Goal: Task Accomplishment & Management: Use online tool/utility

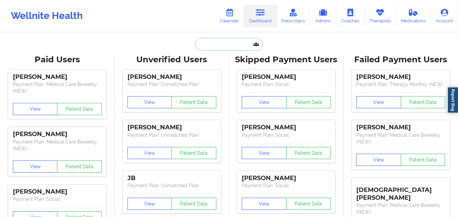
click at [240, 44] on input "text" at bounding box center [228, 44] width 67 height 13
paste input "Laura Marsh"
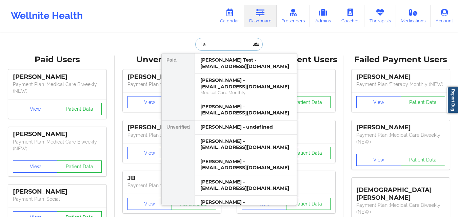
type input "L"
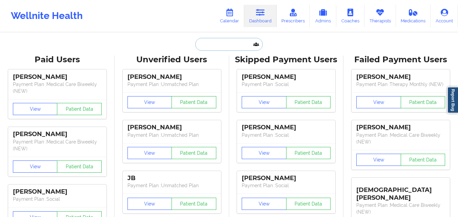
paste input "Laura Marsh"
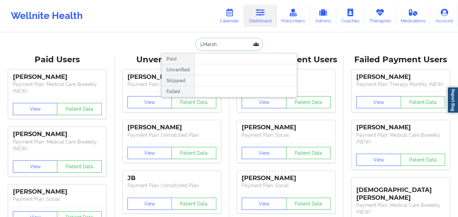
type input "Marsh"
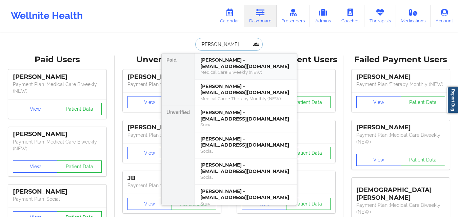
click at [227, 67] on div "[PERSON_NAME] - [EMAIL_ADDRESS][DOMAIN_NAME]" at bounding box center [245, 63] width 91 height 13
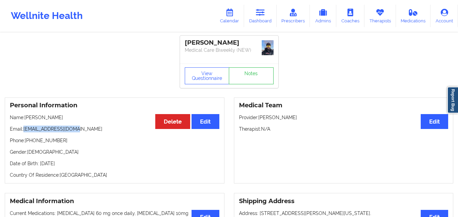
drag, startPoint x: 76, startPoint y: 129, endPoint x: 25, endPoint y: 131, distance: 50.5
click at [25, 131] on p "Email: drapersptm@gmail.com" at bounding box center [114, 129] width 209 height 7
copy p "[EMAIL_ADDRESS][DOMAIN_NAME]"
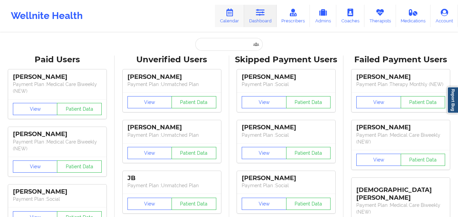
click at [228, 24] on link "Calendar" at bounding box center [229, 16] width 29 height 22
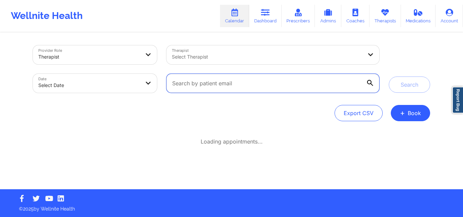
click at [233, 81] on input "text" at bounding box center [272, 83] width 213 height 19
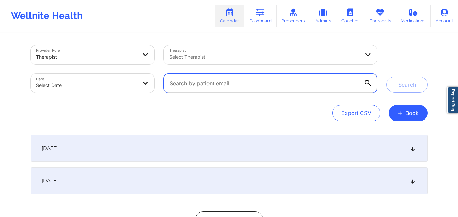
paste input "[EMAIL_ADDRESS][DOMAIN_NAME]"
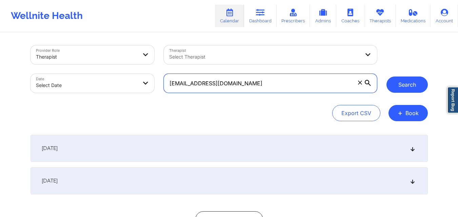
type input "[EMAIL_ADDRESS][DOMAIN_NAME]"
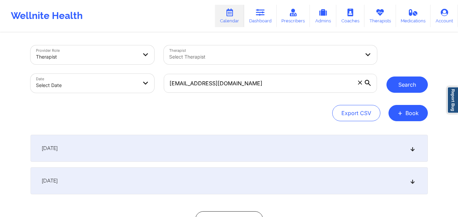
click at [399, 91] on button "Search" at bounding box center [406, 85] width 41 height 16
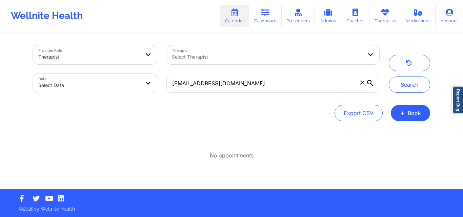
click at [78, 129] on div "Provider Role Therapist Therapist Select Therapist Date Select Date drapersptm@…" at bounding box center [231, 111] width 407 height 156
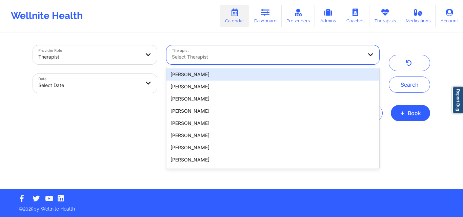
click at [256, 61] on div at bounding box center [267, 57] width 191 height 8
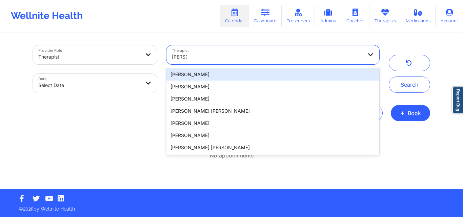
type input "timothy"
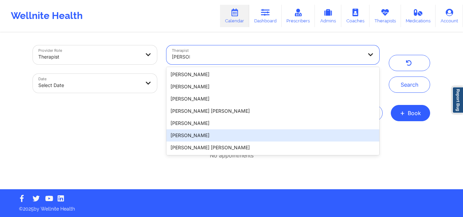
click at [238, 140] on div "Timothy Lee Weaver" at bounding box center [272, 135] width 213 height 12
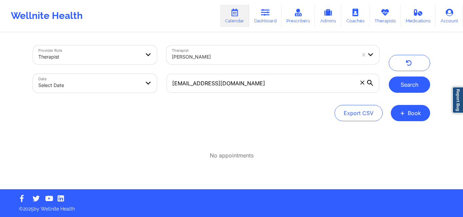
click at [408, 84] on button "Search" at bounding box center [409, 85] width 41 height 16
select select "2025-8"
select select "2025-9"
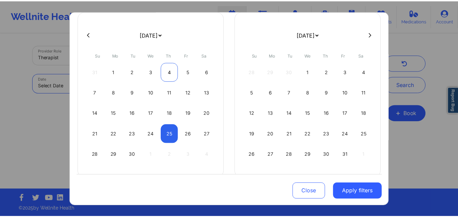
scroll to position [47, 0]
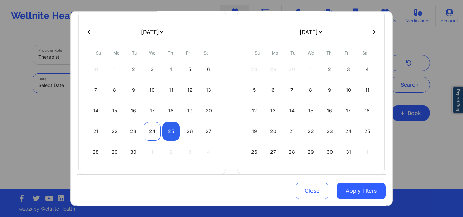
click at [158, 131] on div "24" at bounding box center [152, 131] width 17 height 19
select select "2025-8"
select select "2025-9"
click at [152, 133] on div "24" at bounding box center [152, 131] width 17 height 19
select select "2025-8"
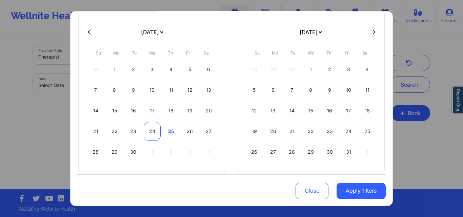
select select "2025-9"
click at [152, 133] on div "24" at bounding box center [152, 131] width 17 height 19
select select "2025-8"
select select "2025-9"
select select "2025-8"
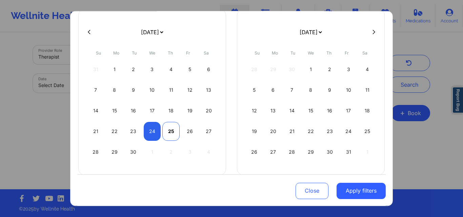
select select "2025-9"
select select "2025-8"
select select "2025-9"
drag, startPoint x: 155, startPoint y: 133, endPoint x: 189, endPoint y: 129, distance: 35.2
click at [189, 129] on div "21 22 23 24 25 26 27" at bounding box center [152, 131] width 130 height 19
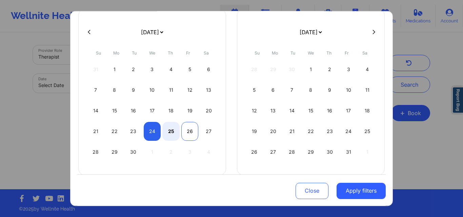
click at [189, 129] on div "26" at bounding box center [189, 131] width 17 height 19
select select "2025-8"
select select "2025-9"
click at [190, 129] on div "26" at bounding box center [189, 131] width 17 height 19
select select "2025-8"
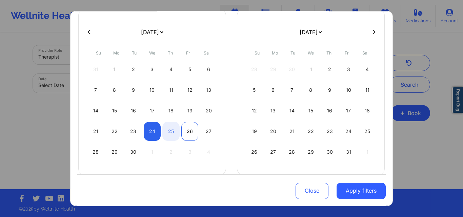
select select "2025-9"
select select "2025-8"
select select "2025-9"
click at [153, 134] on div "24" at bounding box center [152, 131] width 17 height 19
select select "2025-8"
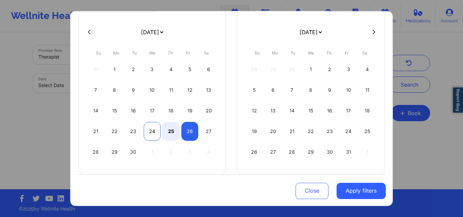
select select "2025-9"
select select "2025-8"
select select "2025-9"
select select "2025-8"
select select "2025-9"
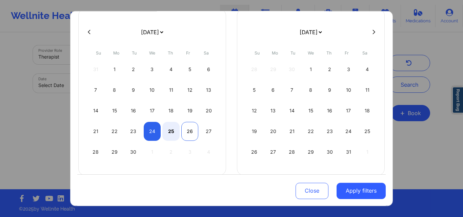
click at [187, 127] on div "26" at bounding box center [189, 131] width 17 height 19
select select "2025-8"
select select "2025-9"
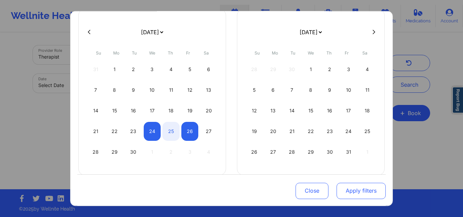
click at [353, 193] on button "Apply filters" at bounding box center [360, 191] width 49 height 16
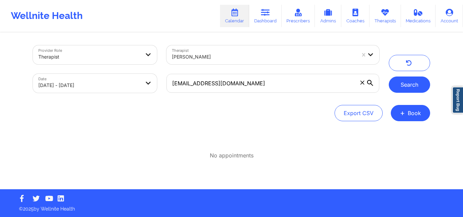
click at [404, 80] on button "Search" at bounding box center [409, 85] width 41 height 16
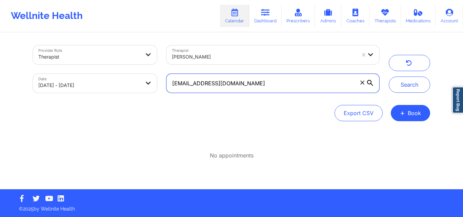
click at [247, 80] on input "[EMAIL_ADDRESS][DOMAIN_NAME]" at bounding box center [272, 83] width 213 height 19
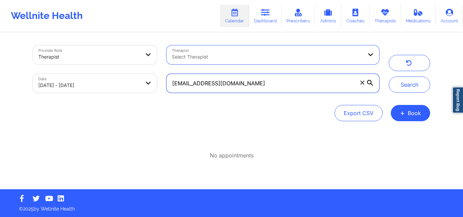
click at [257, 81] on input "[EMAIL_ADDRESS][DOMAIN_NAME]" at bounding box center [272, 83] width 213 height 19
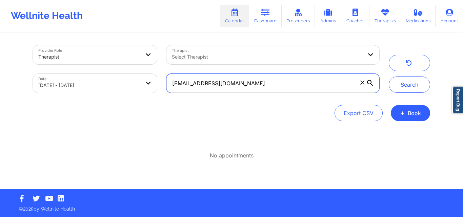
paste input "mrs.mayanoelleadams523"
type input "[EMAIL_ADDRESS][DOMAIN_NAME]"
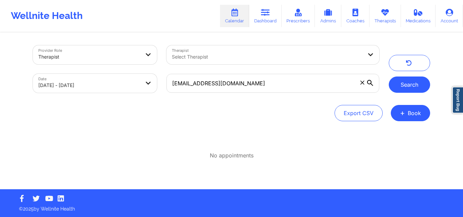
click at [406, 83] on button "Search" at bounding box center [409, 85] width 41 height 16
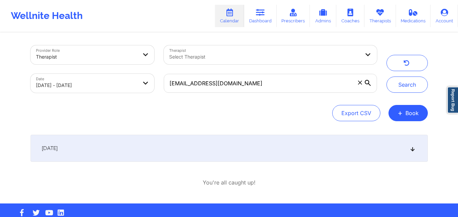
scroll to position [14, 0]
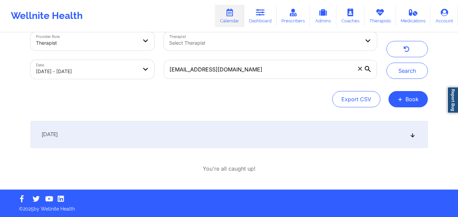
click at [414, 136] on icon at bounding box center [412, 134] width 6 height 5
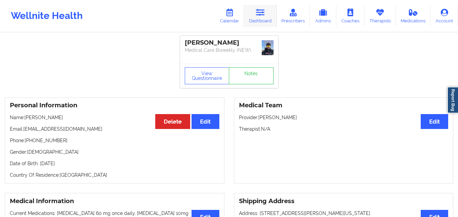
click at [253, 17] on link "Dashboard" at bounding box center [260, 16] width 33 height 22
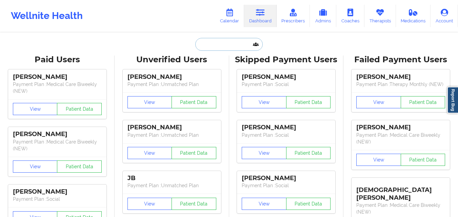
click at [234, 49] on input "text" at bounding box center [228, 44] width 67 height 13
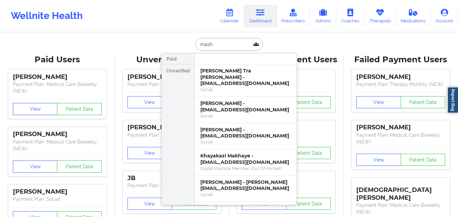
click at [205, 45] on input "mash" at bounding box center [228, 44] width 67 height 13
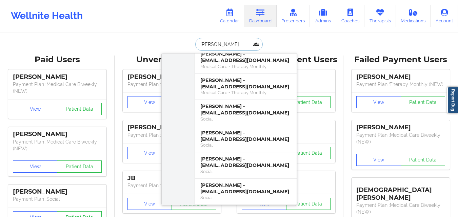
scroll to position [1317, 0]
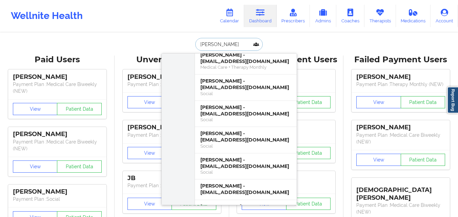
click at [227, 47] on input "[PERSON_NAME]" at bounding box center [228, 44] width 67 height 13
type input "m"
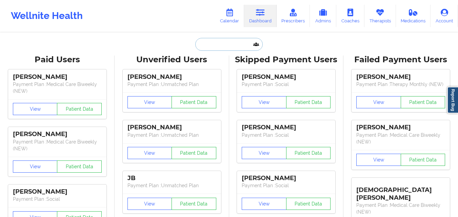
paste input "[PERSON_NAME]"
type input "[PERSON_NAME]"
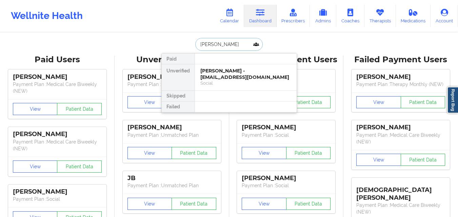
scroll to position [0, 0]
click at [230, 75] on div "[PERSON_NAME] - [EMAIL_ADDRESS][DOMAIN_NAME]" at bounding box center [245, 74] width 91 height 13
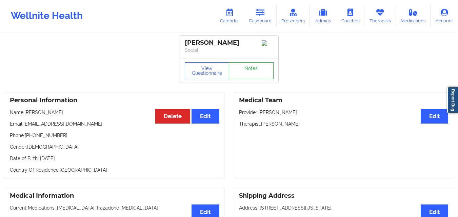
drag, startPoint x: 109, startPoint y: 126, endPoint x: 25, endPoint y: 128, distance: 83.4
click at [25, 127] on p "Email: [EMAIL_ADDRESS][DOMAIN_NAME]" at bounding box center [114, 124] width 209 height 7
copy p "[EMAIL_ADDRESS][DOMAIN_NAME]"
